Goal: Transaction & Acquisition: Purchase product/service

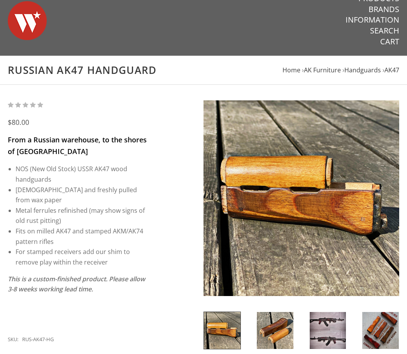
drag, startPoint x: 158, startPoint y: 160, endPoint x: 157, endPoint y: 172, distance: 11.3
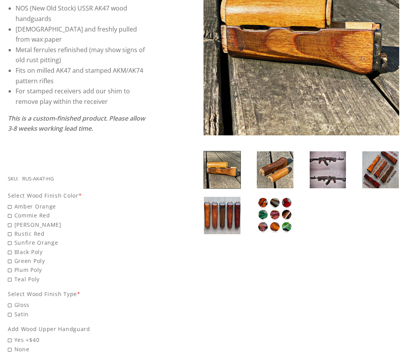
scroll to position [226, 0]
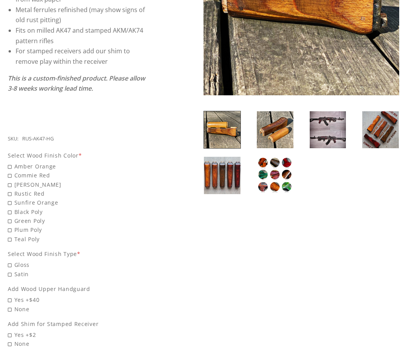
drag, startPoint x: 162, startPoint y: 158, endPoint x: 154, endPoint y: 210, distance: 53.4
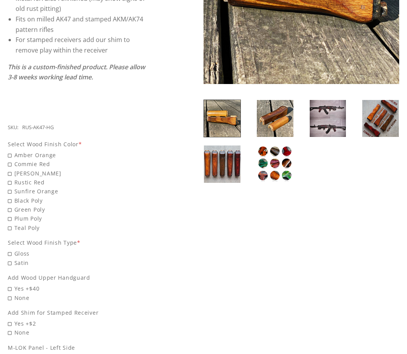
click at [263, 157] on img at bounding box center [275, 163] width 37 height 37
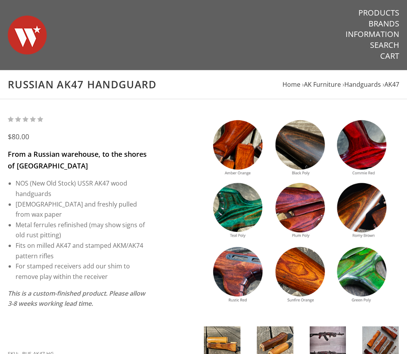
scroll to position [156, 0]
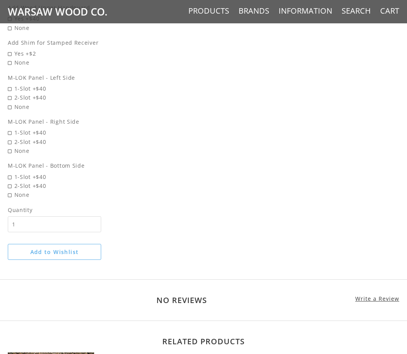
drag, startPoint x: 190, startPoint y: 233, endPoint x: 192, endPoint y: 219, distance: 14.1
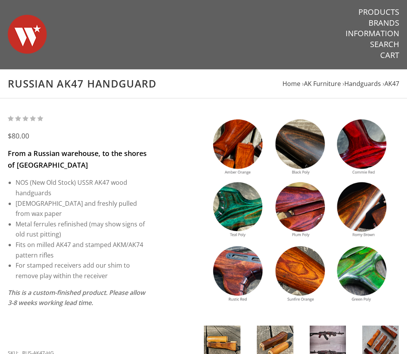
scroll to position [0, 0]
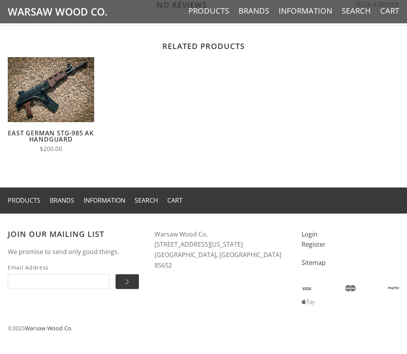
drag, startPoint x: 196, startPoint y: 241, endPoint x: 196, endPoint y: 347, distance: 105.8
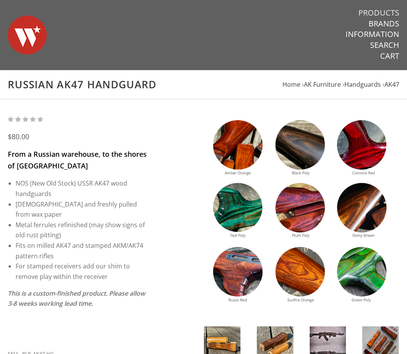
click at [374, 9] on link "Products" at bounding box center [378, 13] width 41 height 10
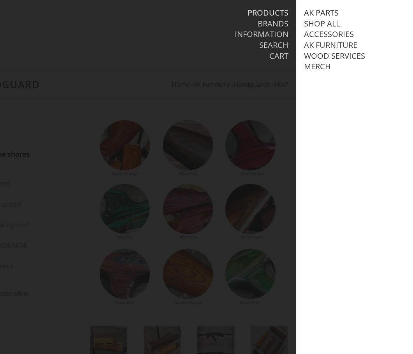
click at [331, 10] on link "AK Parts" at bounding box center [321, 13] width 35 height 10
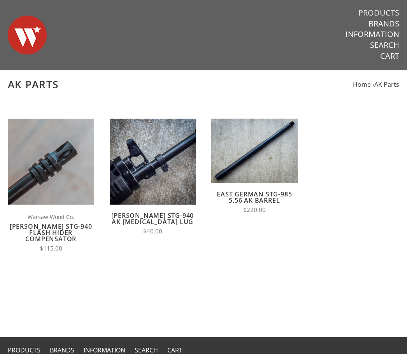
click at [381, 9] on link "Products" at bounding box center [378, 13] width 41 height 10
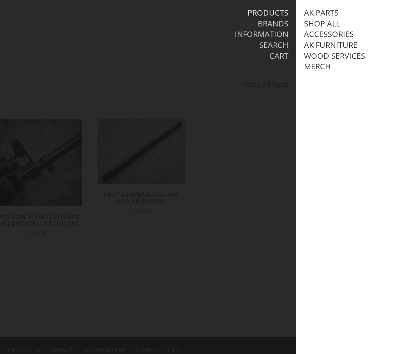
click at [339, 47] on link "AK Furniture" at bounding box center [330, 45] width 53 height 10
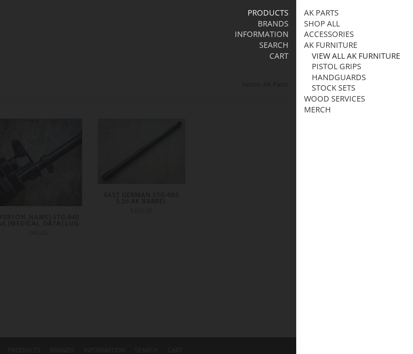
click at [338, 54] on link "View all AK Furniture" at bounding box center [356, 56] width 88 height 10
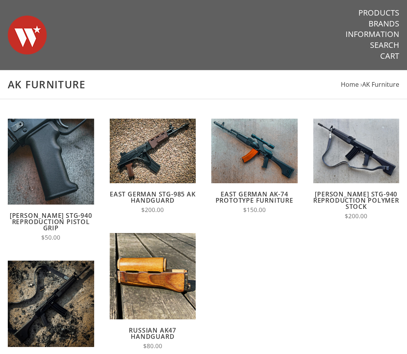
drag, startPoint x: 284, startPoint y: 278, endPoint x: 282, endPoint y: 285, distance: 7.9
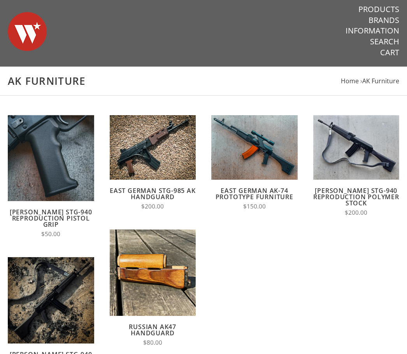
scroll to position [9, 0]
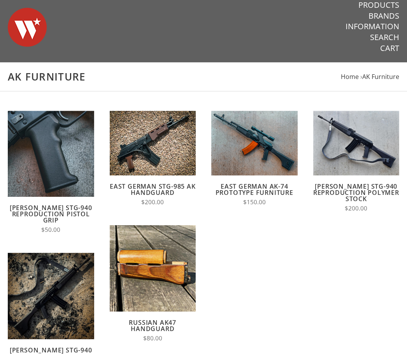
drag, startPoint x: 282, startPoint y: 285, endPoint x: 245, endPoint y: 285, distance: 36.9
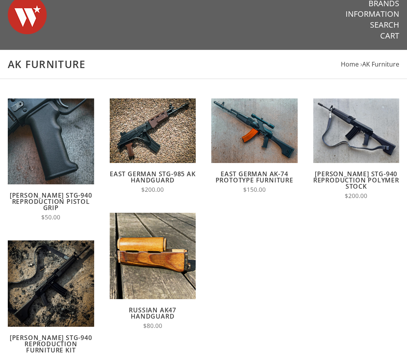
drag, startPoint x: 298, startPoint y: 249, endPoint x: 299, endPoint y: 257, distance: 8.6
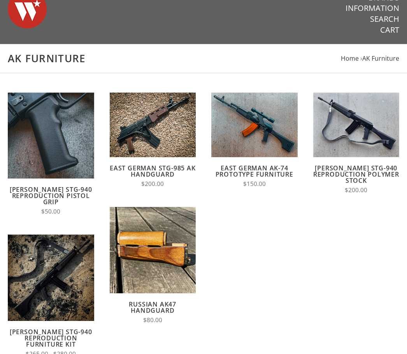
scroll to position [26, 0]
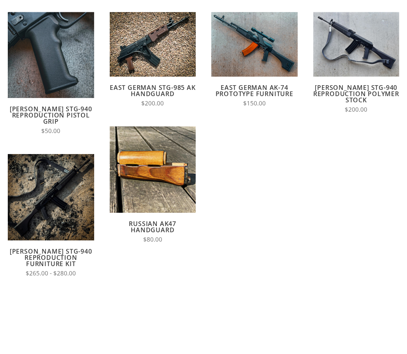
drag, startPoint x: 299, startPoint y: 244, endPoint x: 296, endPoint y: 257, distance: 13.5
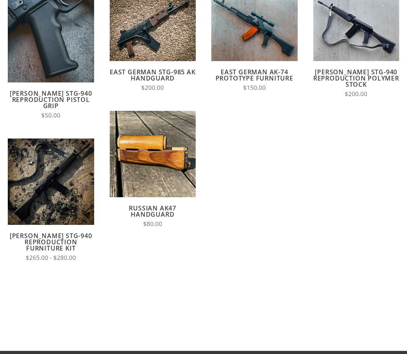
drag, startPoint x: 291, startPoint y: 242, endPoint x: 289, endPoint y: 254, distance: 11.9
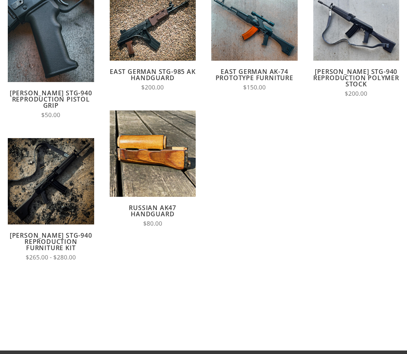
click at [260, 196] on form "Quick View Add to Cart Compare [PERSON_NAME] STG-940 Reproduction Pistol Grip $…" at bounding box center [203, 158] width 407 height 324
